Goal: Task Accomplishment & Management: Manage account settings

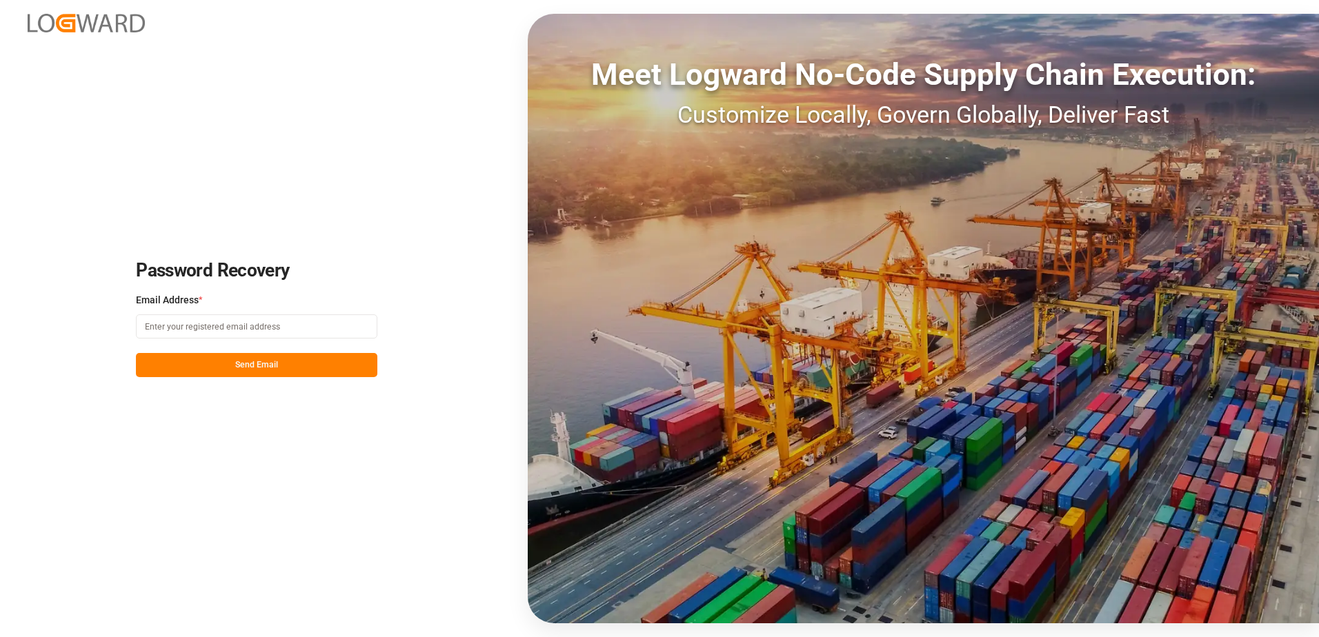
click at [230, 327] on input at bounding box center [256, 327] width 241 height 24
type input "tender"
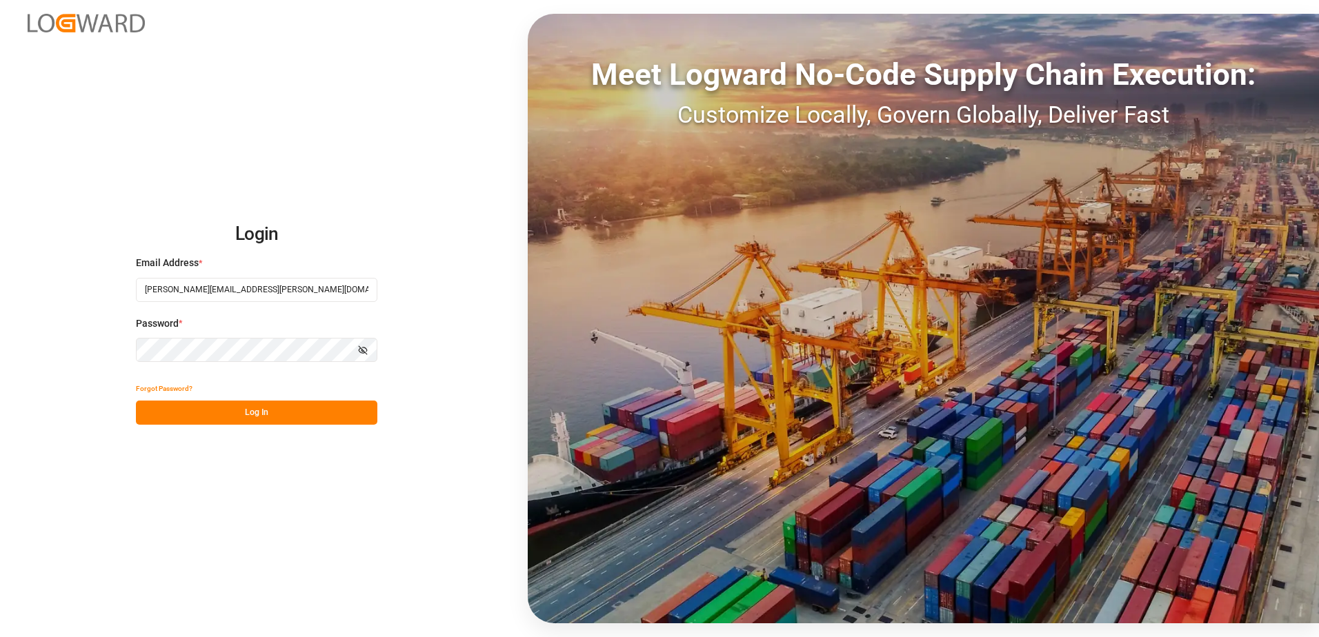
click at [230, 290] on input "[PERSON_NAME][EMAIL_ADDRESS][PERSON_NAME][DOMAIN_NAME]" at bounding box center [256, 290] width 241 height 24
click at [296, 289] on input "[PERSON_NAME][EMAIL_ADDRESS][PERSON_NAME][DOMAIN_NAME]" at bounding box center [256, 290] width 241 height 24
click at [255, 353] on div "Login Email Address * [PERSON_NAME][EMAIL_ADDRESS][PERSON_NAME][DOMAIN_NAME] Pa…" at bounding box center [256, 318] width 241 height 213
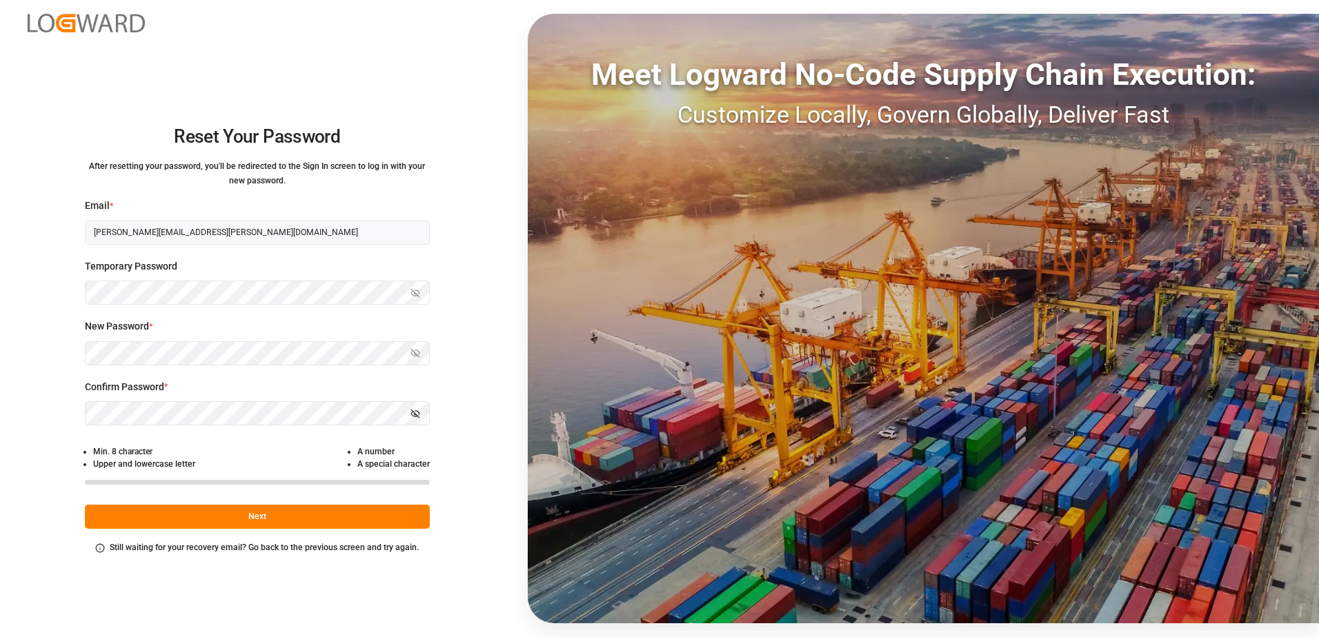
click at [320, 516] on button "Next" at bounding box center [257, 517] width 345 height 24
click at [249, 557] on div "Reset Your Password After resetting your password, you'll be redirected to the …" at bounding box center [257, 318] width 514 height 637
click at [416, 414] on icon "button" at bounding box center [415, 414] width 10 height 10
click at [375, 512] on button "Next" at bounding box center [257, 517] width 345 height 24
